Goal: Task Accomplishment & Management: Use online tool/utility

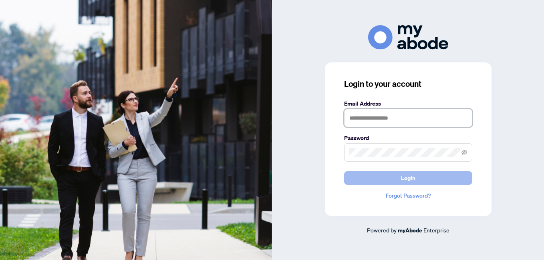
type input "**********"
click at [395, 183] on button "Login" at bounding box center [408, 178] width 128 height 14
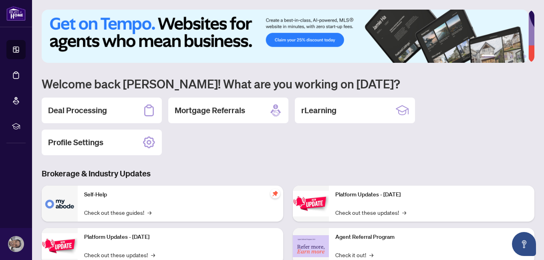
click at [74, 109] on h2 "Deal Processing" at bounding box center [77, 110] width 59 height 11
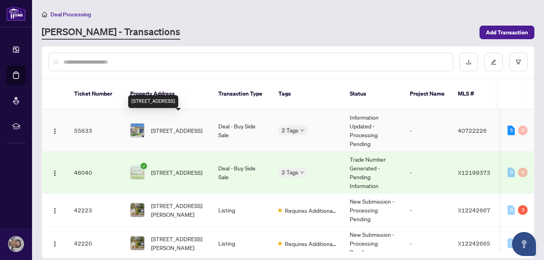
click at [190, 126] on span "[STREET_ADDRESS]" at bounding box center [176, 130] width 51 height 9
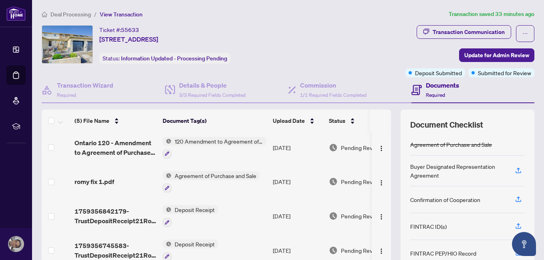
scroll to position [18, 0]
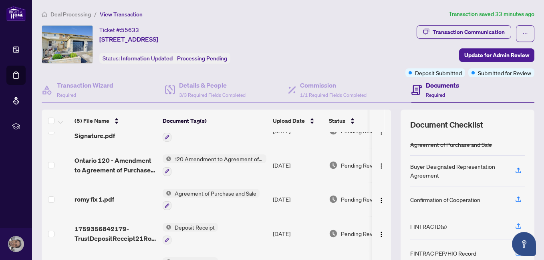
click at [378, 153] on td at bounding box center [380, 165] width 19 height 34
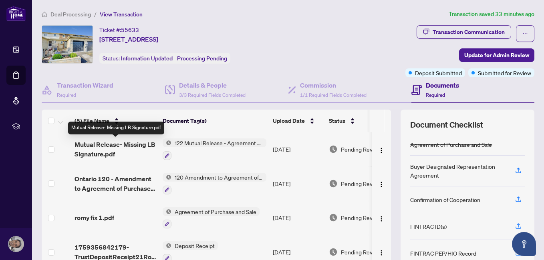
click at [107, 144] on span "Mutual Release- Missing LB Signature.pdf" at bounding box center [115, 149] width 82 height 19
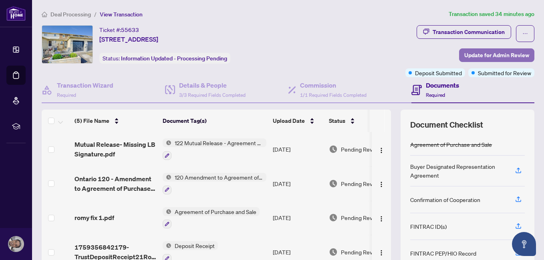
click at [474, 56] on span "Update for Admin Review" at bounding box center [496, 55] width 65 height 13
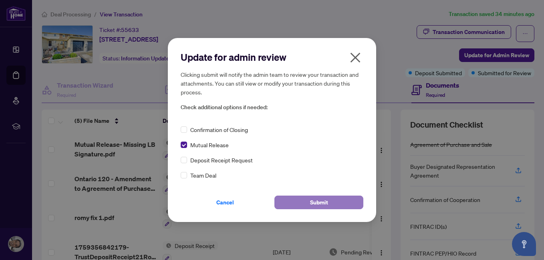
click at [321, 204] on span "Submit" at bounding box center [319, 202] width 18 height 13
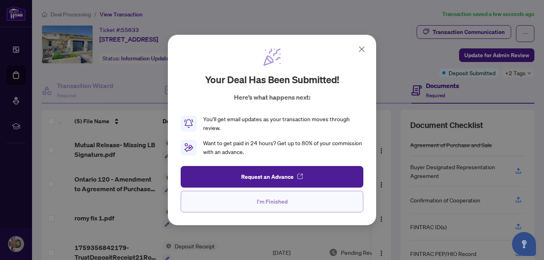
click at [283, 204] on span "I'm Finished" at bounding box center [272, 201] width 31 height 13
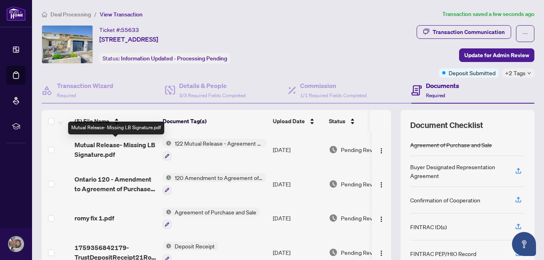
click at [112, 148] on span "Mutual Release- Missing LB Signature.pdf" at bounding box center [115, 149] width 82 height 19
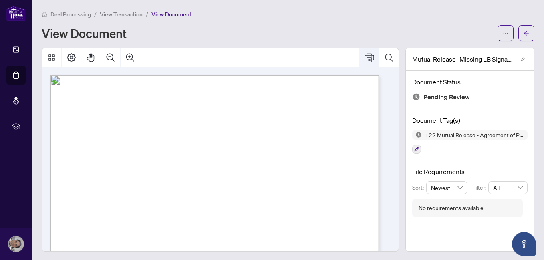
click at [364, 61] on icon "Print" at bounding box center [369, 58] width 10 height 10
